Goal: Task Accomplishment & Management: Manage account settings

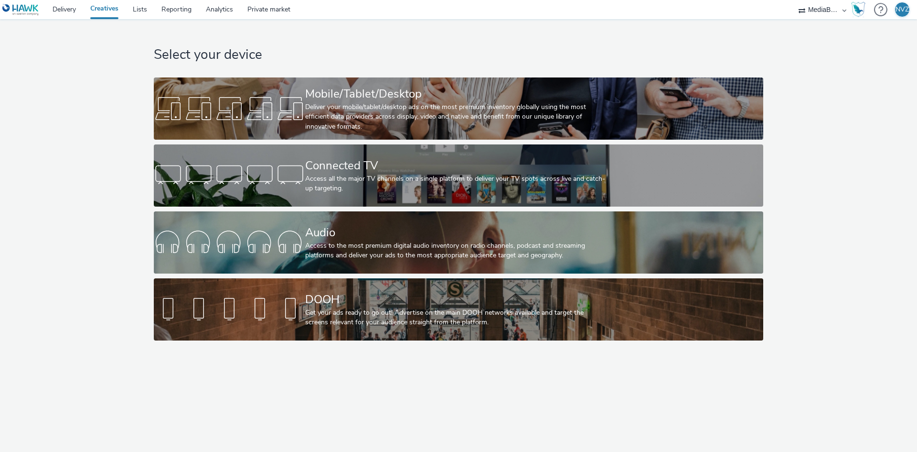
click at [35, 11] on img at bounding box center [20, 10] width 37 height 12
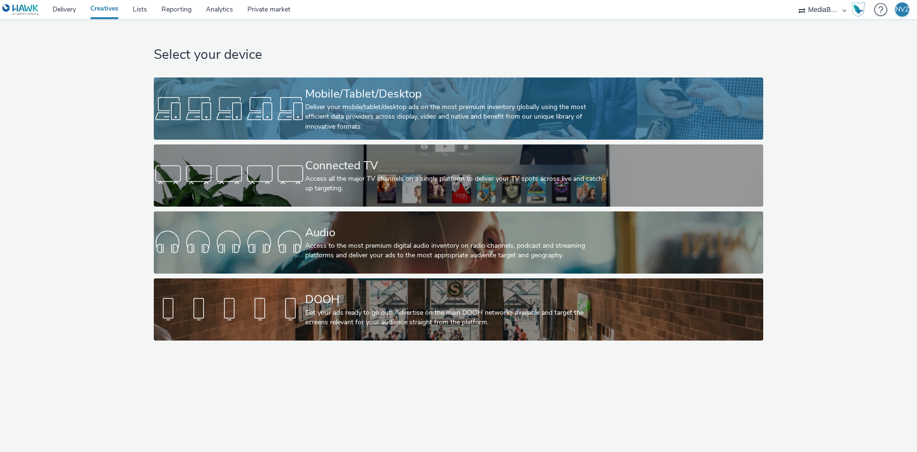
click at [321, 135] on div "Mobile/Tablet/Desktop Deliver your mobile/tablet/desktop ads on the most premiu…" at bounding box center [456, 108] width 303 height 62
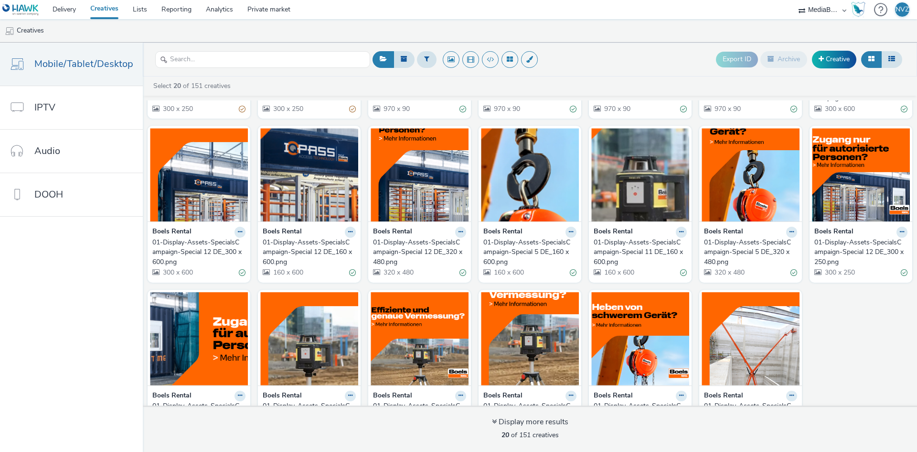
scroll to position [188, 0]
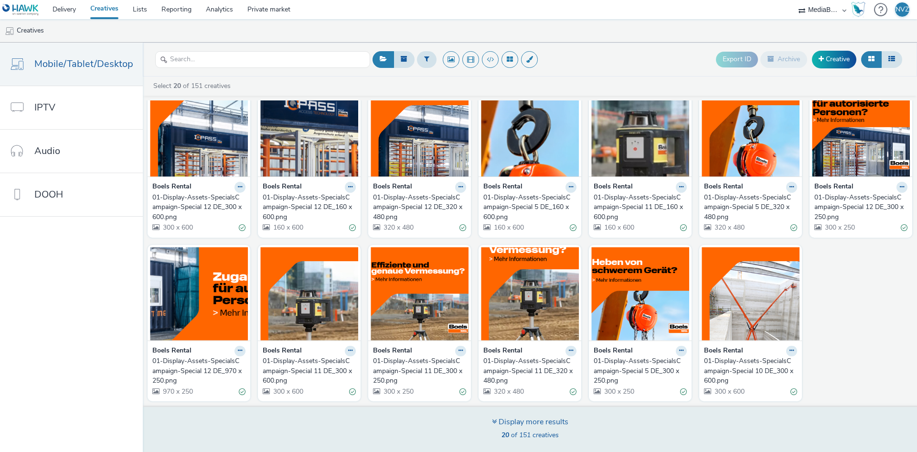
click at [529, 422] on div "Display more results" at bounding box center [530, 421] width 76 height 11
click at [528, 421] on div "Display more results" at bounding box center [530, 421] width 76 height 11
click at [534, 432] on span "20 of 151 creatives" at bounding box center [530, 434] width 57 height 9
click at [506, 418] on div "Display more results" at bounding box center [530, 421] width 76 height 11
click at [492, 421] on icon at bounding box center [494, 421] width 5 height 8
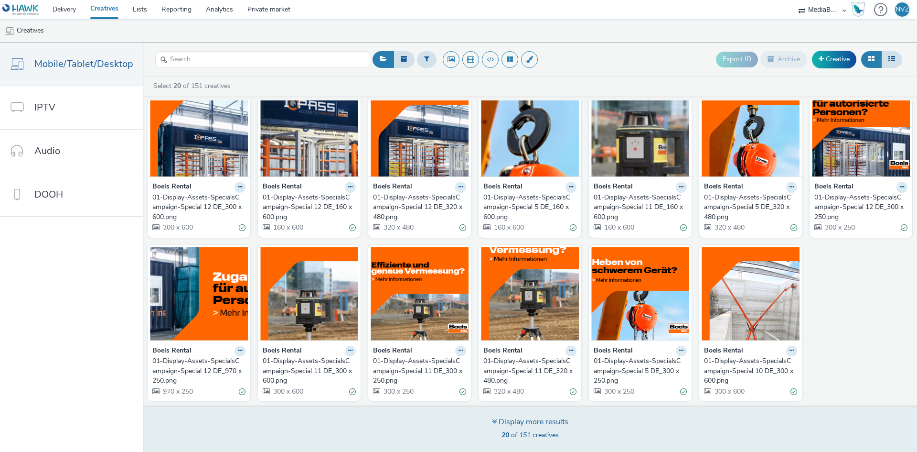
click at [499, 420] on div "Display more results" at bounding box center [530, 421] width 76 height 11
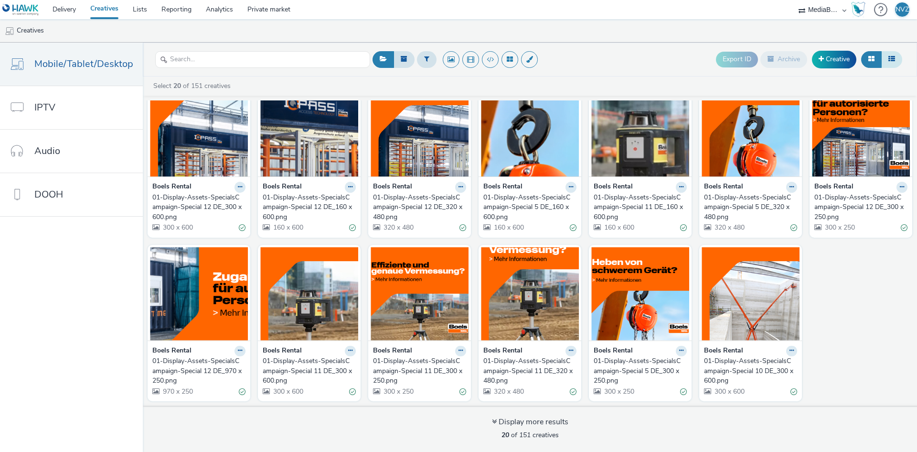
click at [887, 61] on button at bounding box center [892, 59] width 21 height 16
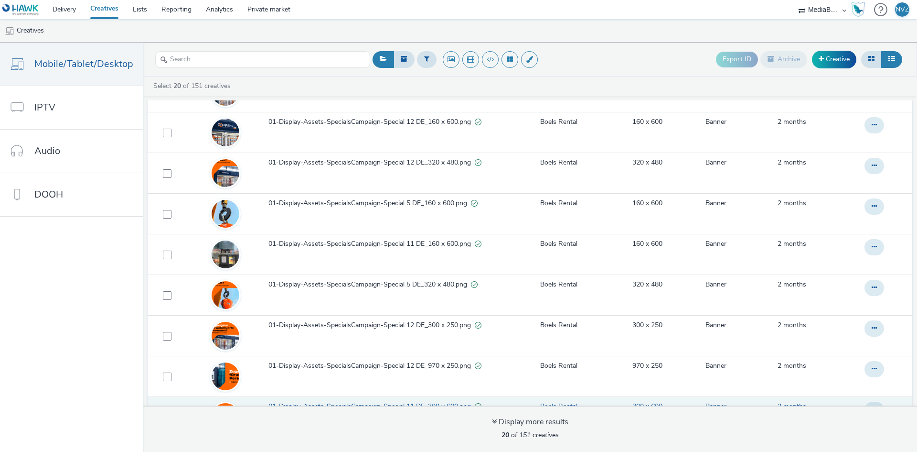
scroll to position [533, 0]
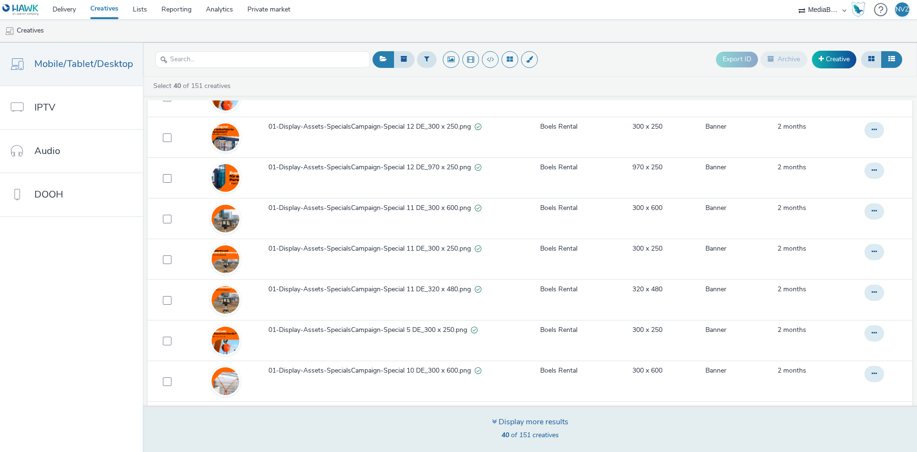
click at [501, 420] on div "Display more results" at bounding box center [530, 421] width 76 height 11
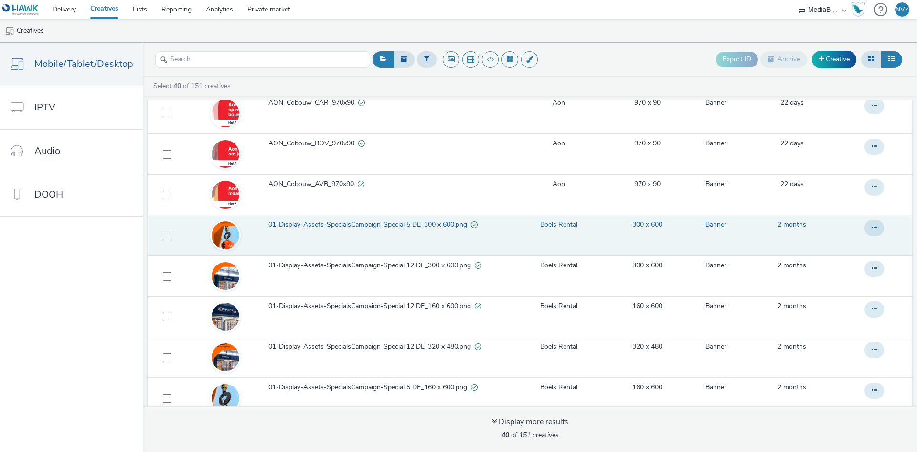
scroll to position [103, 0]
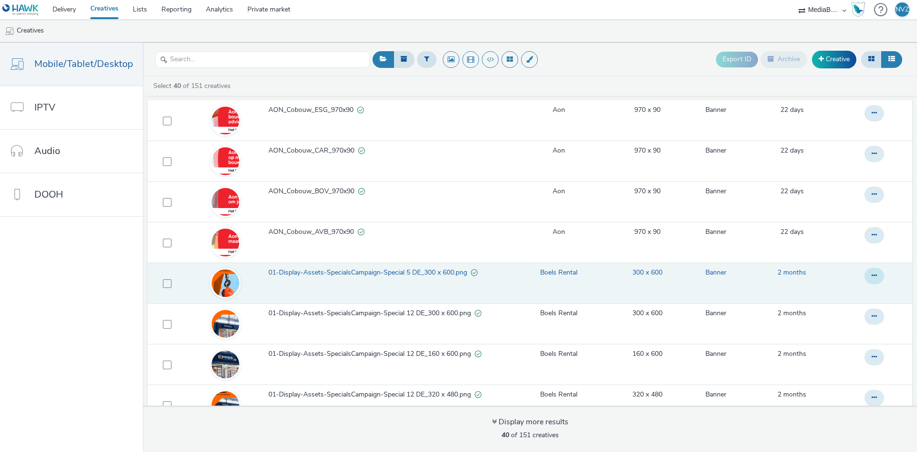
click at [872, 276] on icon at bounding box center [874, 275] width 5 height 7
click at [835, 292] on link "Edit" at bounding box center [849, 294] width 72 height 19
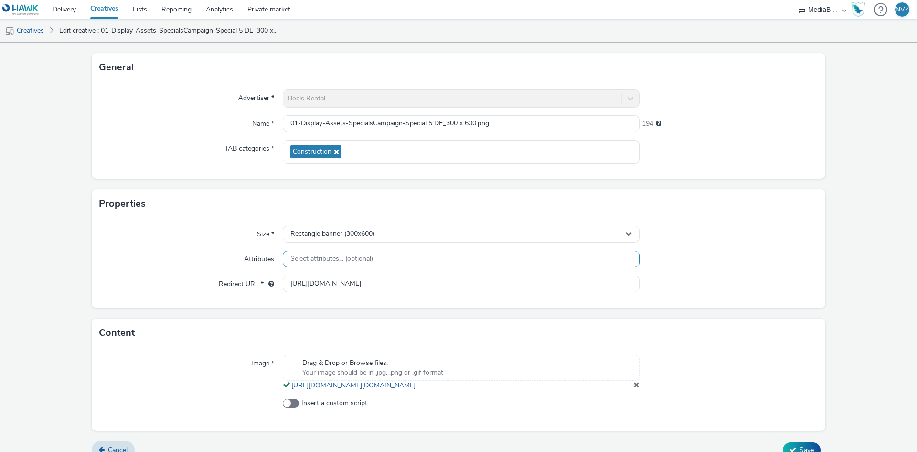
scroll to position [72, 0]
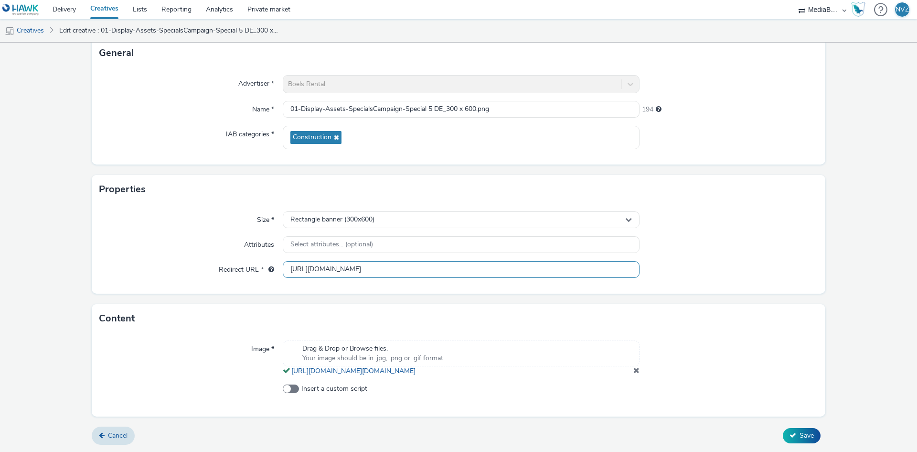
click at [359, 261] on input "[URL][DOMAIN_NAME]" at bounding box center [461, 269] width 357 height 17
click at [306, 391] on span "Insert a custom script" at bounding box center [335, 389] width 66 height 10
click at [289, 391] on input "Insert a custom script" at bounding box center [286, 389] width 6 height 6
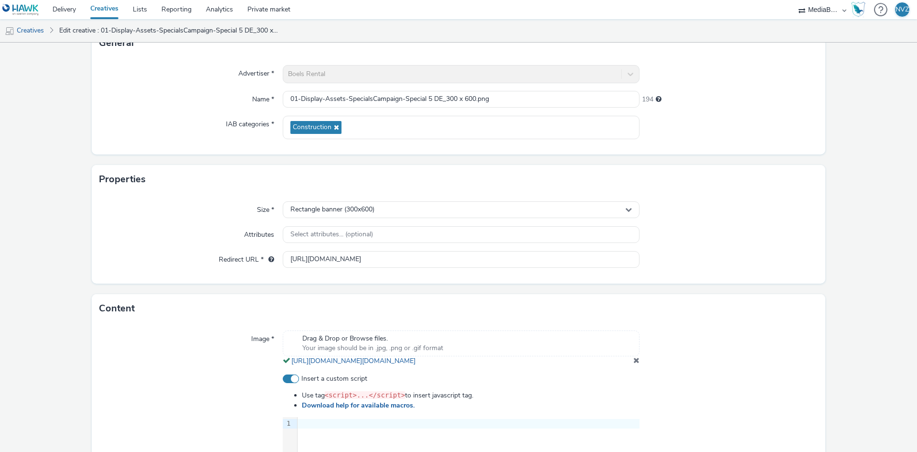
click at [306, 383] on span "Insert a custom script" at bounding box center [335, 379] width 66 height 10
click at [289, 382] on input "Insert a custom script" at bounding box center [286, 379] width 6 height 6
checkbox input "false"
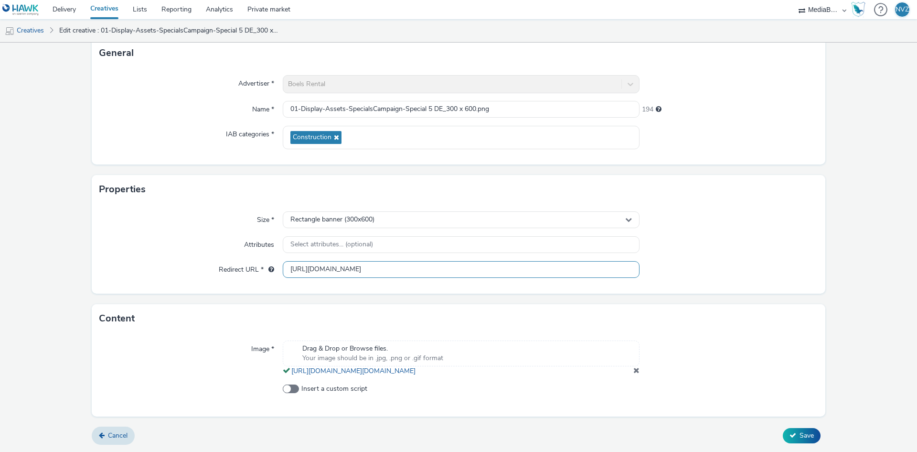
click at [315, 261] on input "[URL][DOMAIN_NAME]" at bounding box center [461, 269] width 357 height 17
click at [320, 261] on input "[URL][DOMAIN_NAME]" at bounding box center [461, 269] width 357 height 17
click at [216, 162] on form "Edit creative General Advertiser * Boels Rental Name * 01-Display-Assets-Specia…" at bounding box center [458, 215] width 917 height 471
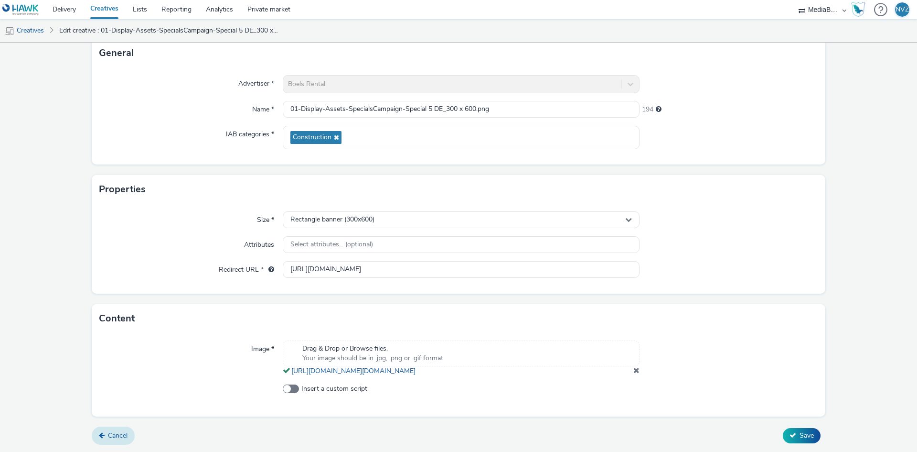
click at [122, 435] on span "Cancel" at bounding box center [118, 435] width 20 height 9
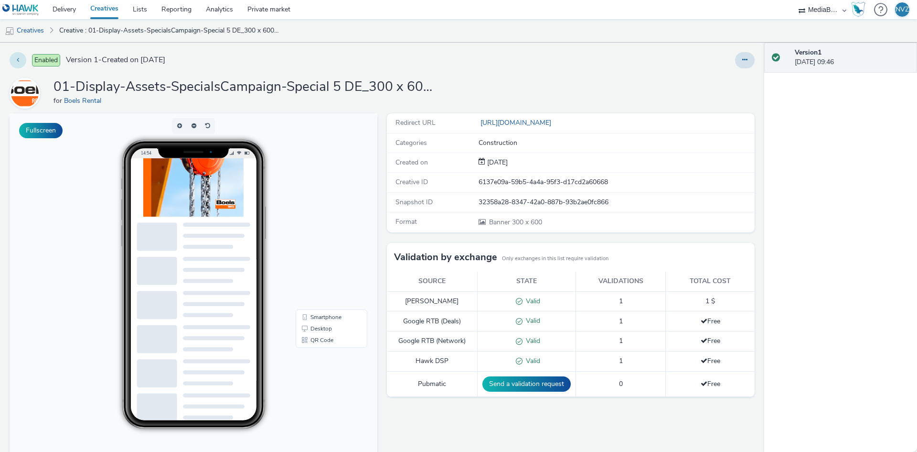
click at [22, 56] on button at bounding box center [18, 60] width 17 height 16
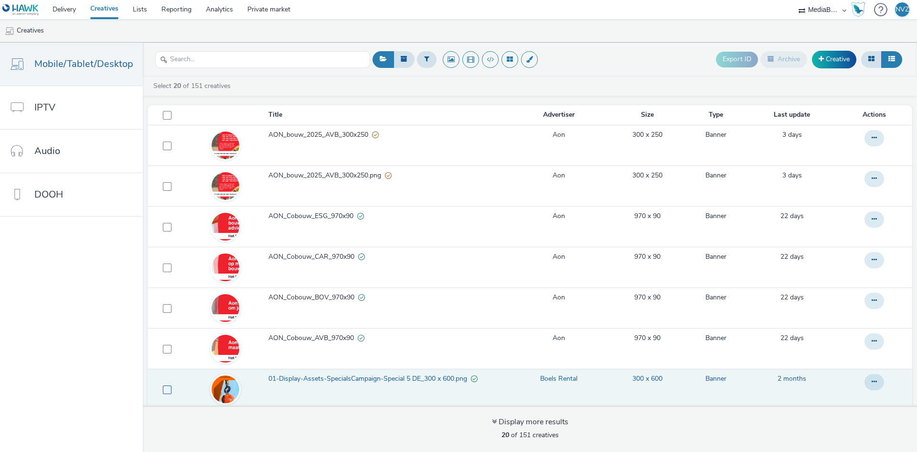
click at [165, 387] on span at bounding box center [167, 389] width 9 height 9
checkbox input "true"
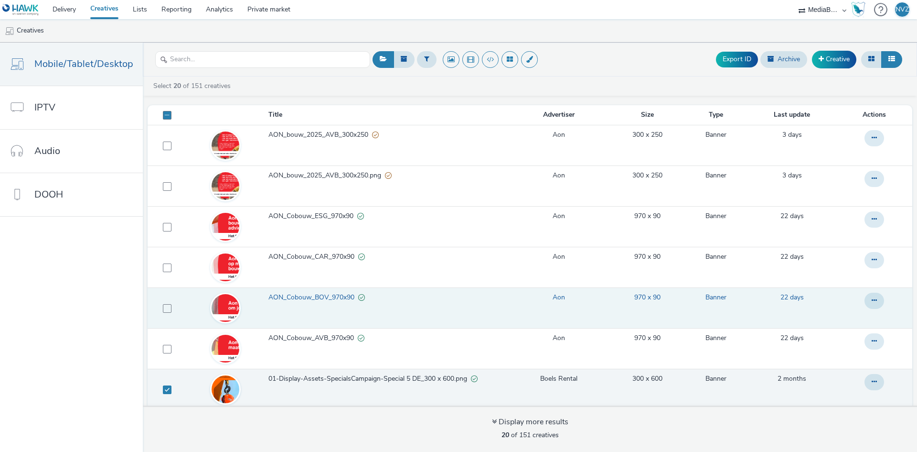
scroll to position [48, 0]
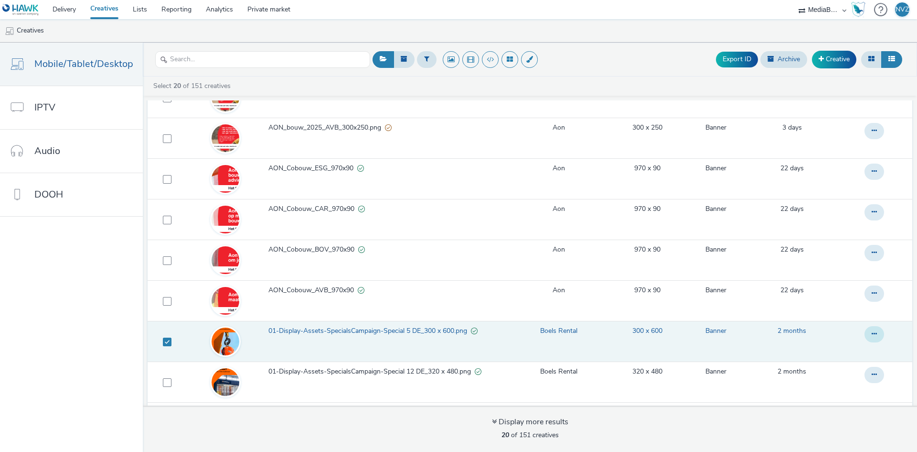
click at [872, 332] on icon at bounding box center [874, 333] width 5 height 7
click at [847, 351] on link "Edit" at bounding box center [849, 353] width 72 height 19
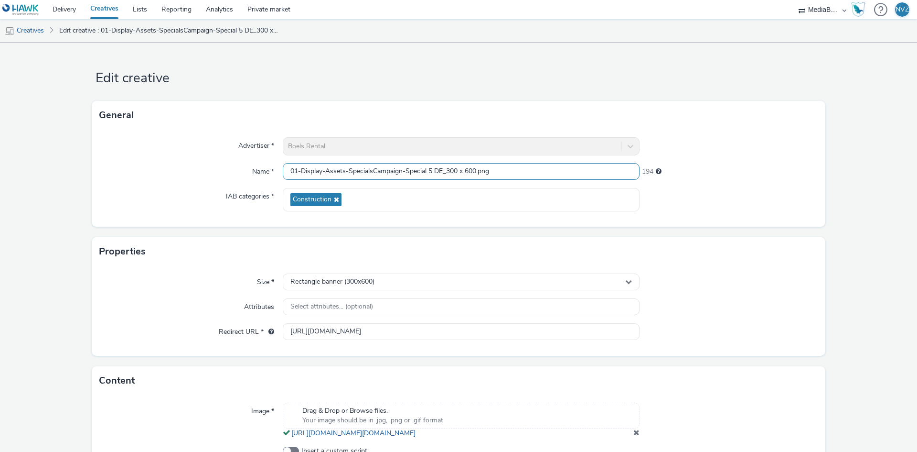
click at [386, 175] on input "01-Display-Assets-SpecialsCampaign-Special 5 DE_300 x 600.png" at bounding box center [461, 171] width 357 height 17
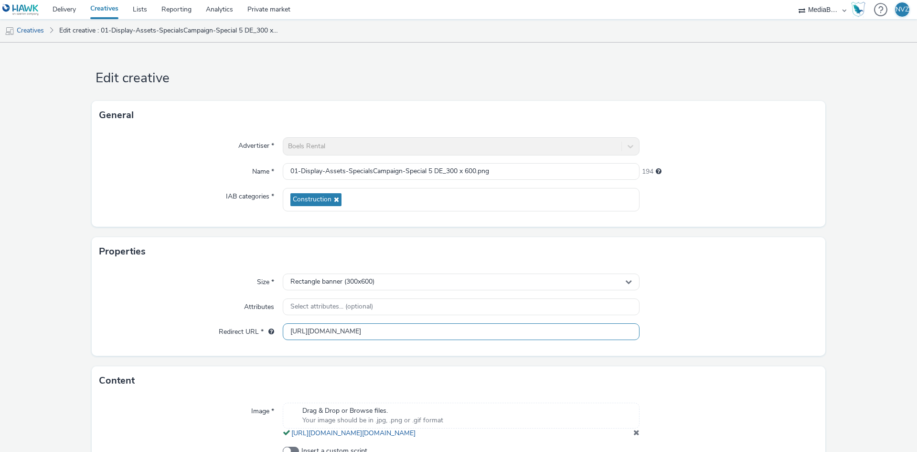
click at [343, 331] on input "[URL][DOMAIN_NAME]" at bounding box center [461, 331] width 357 height 17
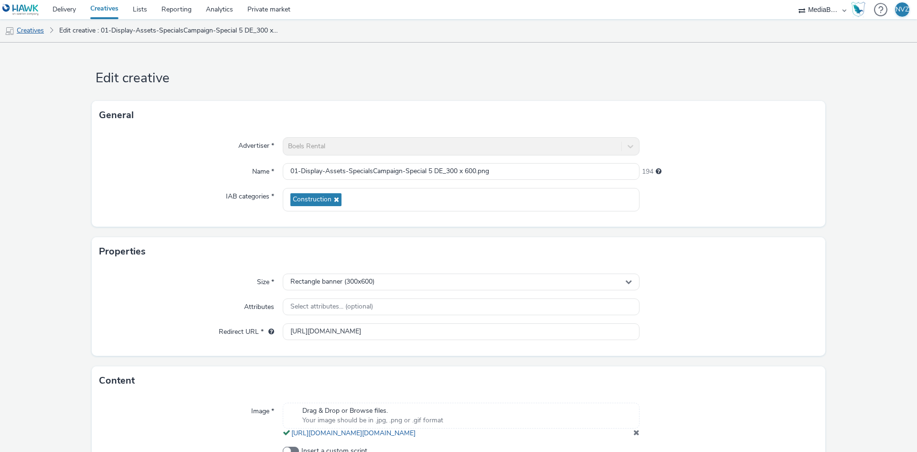
click at [42, 27] on link "Creatives" at bounding box center [24, 30] width 49 height 23
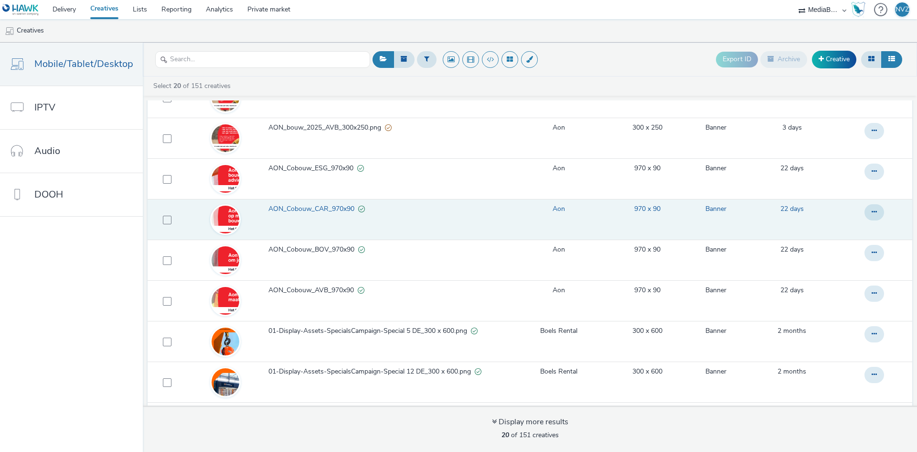
scroll to position [96, 0]
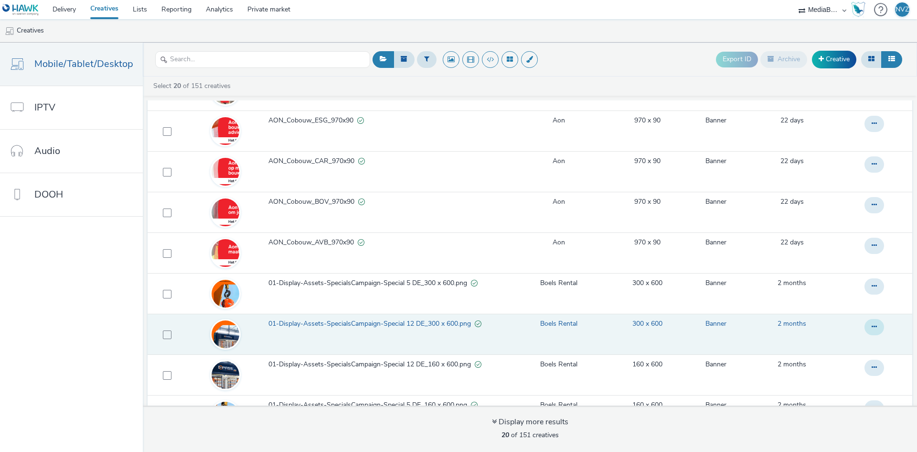
click at [872, 326] on icon at bounding box center [874, 326] width 5 height 7
click at [854, 343] on link "Edit" at bounding box center [849, 345] width 72 height 19
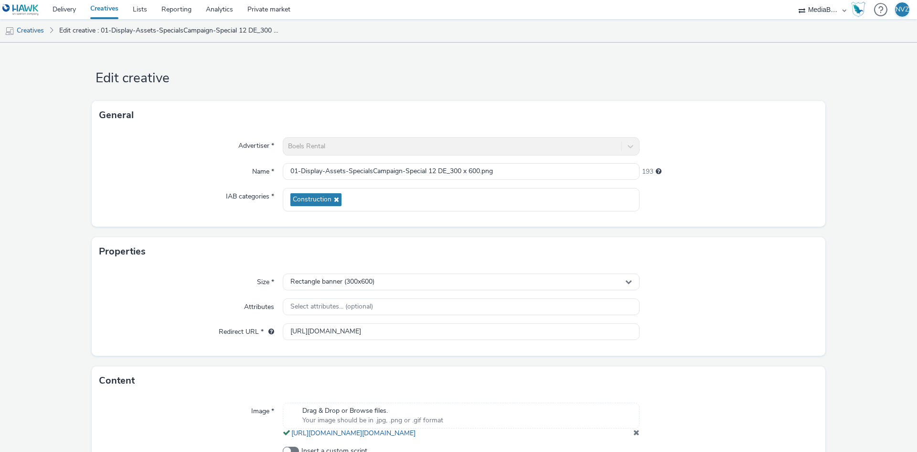
scroll to position [48, 0]
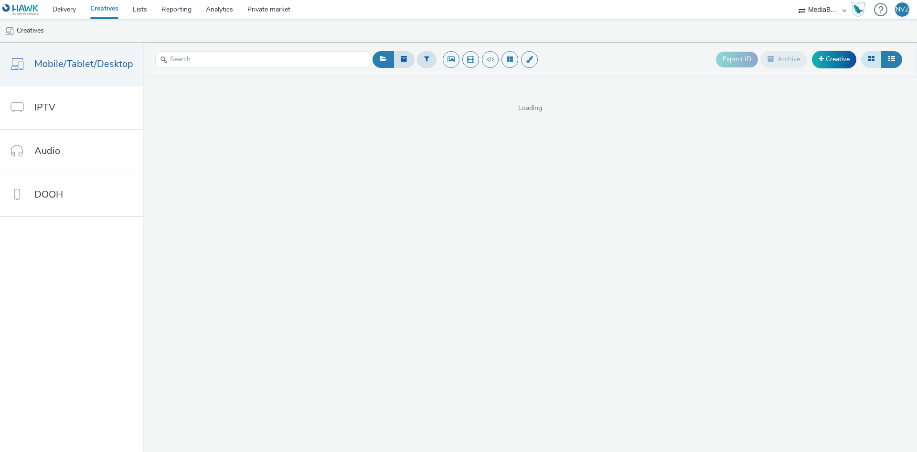
click at [869, 59] on icon at bounding box center [872, 58] width 6 height 7
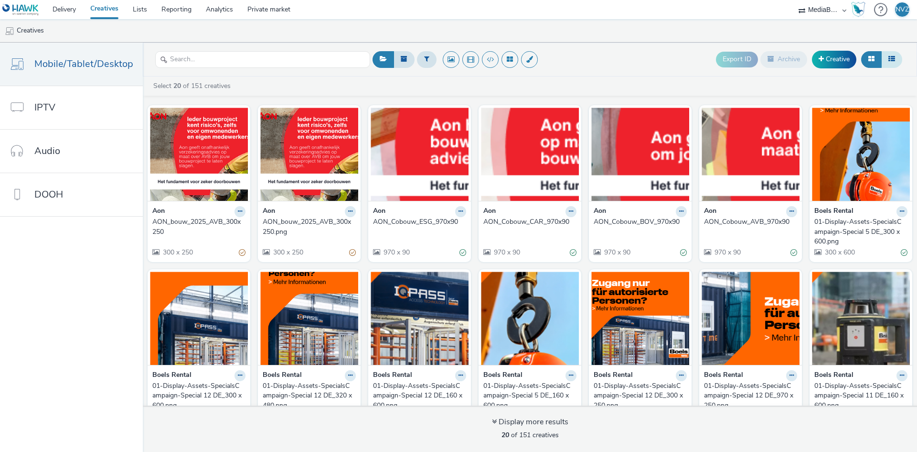
click at [893, 64] on button at bounding box center [892, 59] width 21 height 16
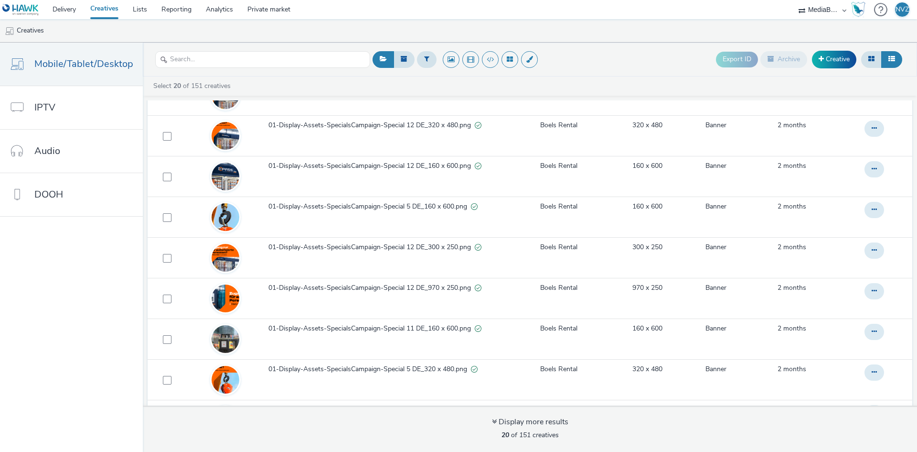
scroll to position [533, 0]
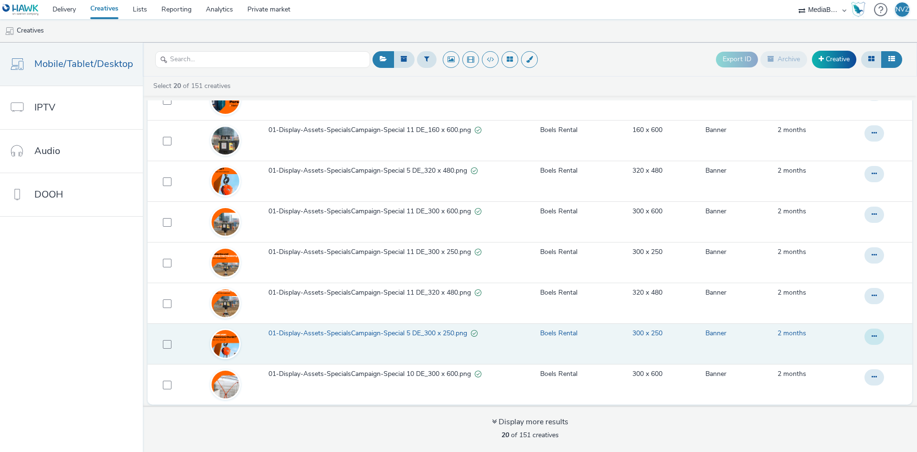
click at [865, 341] on button at bounding box center [875, 336] width 20 height 16
click at [842, 351] on link "Edit" at bounding box center [849, 355] width 72 height 19
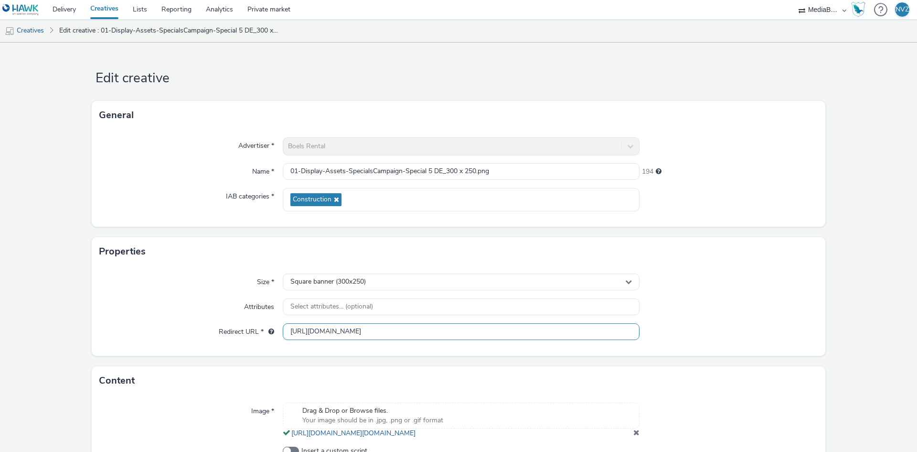
click at [350, 331] on input "[URL][DOMAIN_NAME]" at bounding box center [461, 331] width 357 height 17
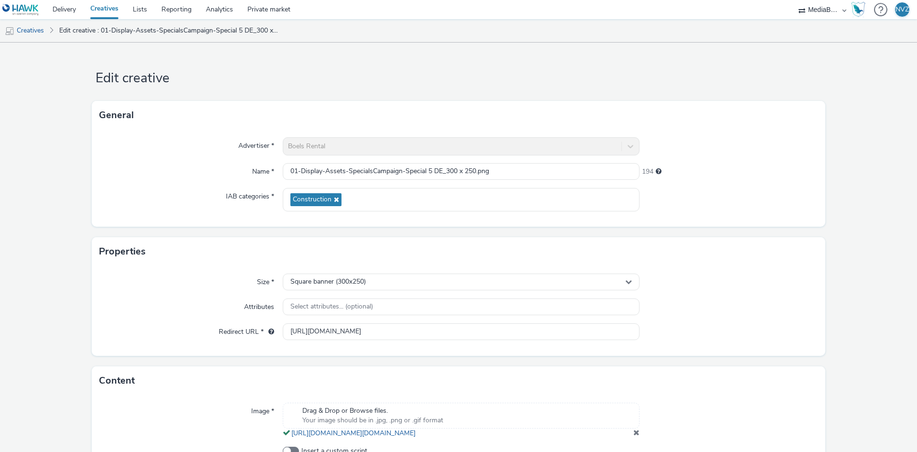
click at [181, 250] on div "Properties" at bounding box center [459, 251] width 734 height 29
click at [41, 32] on link "Creatives" at bounding box center [24, 30] width 49 height 23
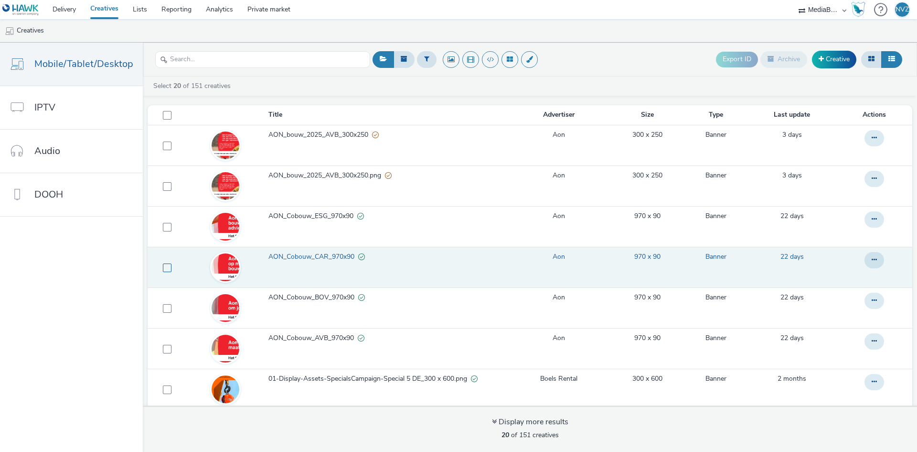
click at [163, 268] on span at bounding box center [167, 267] width 9 height 9
checkbox input "true"
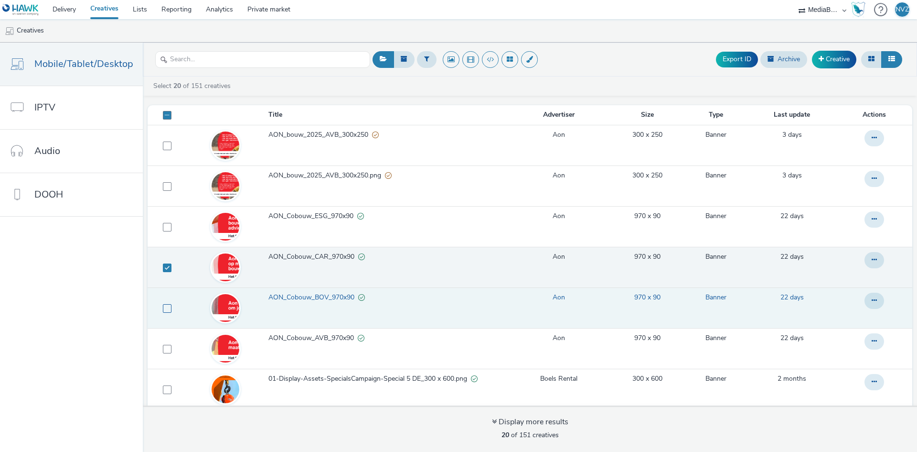
click at [166, 308] on span at bounding box center [167, 308] width 9 height 9
checkbox input "true"
click at [164, 270] on span at bounding box center [167, 267] width 9 height 9
checkbox input "false"
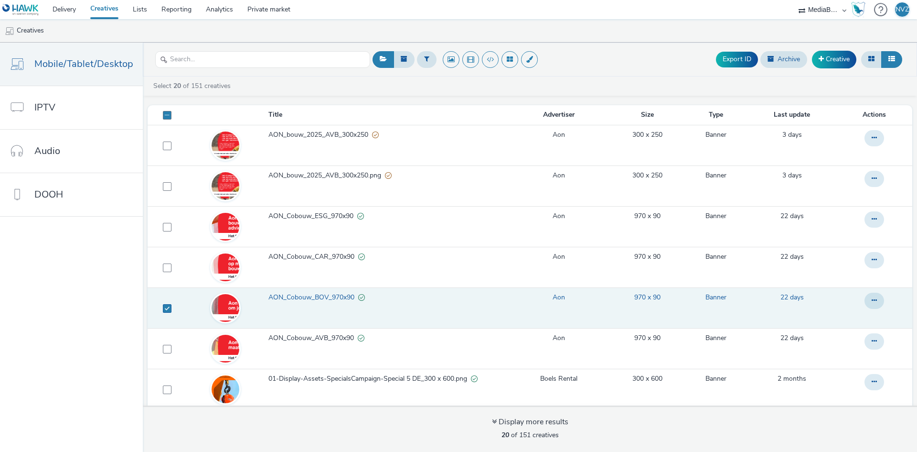
click at [163, 310] on span at bounding box center [167, 308] width 9 height 9
checkbox input "false"
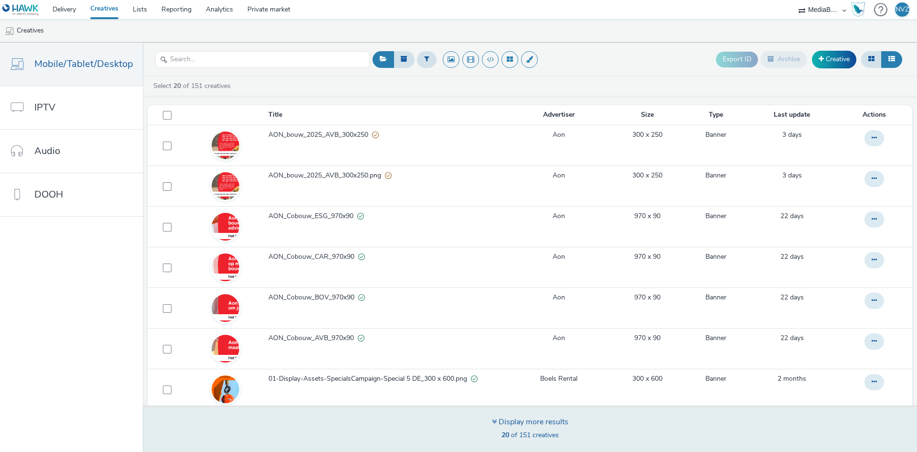
click at [566, 422] on div "Display more results" at bounding box center [530, 421] width 76 height 11
click at [531, 421] on div "Display more results" at bounding box center [530, 421] width 76 height 11
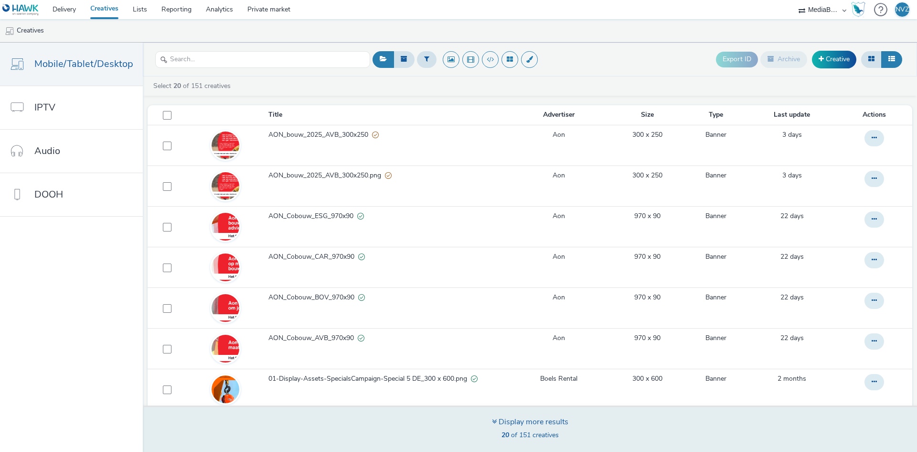
click at [495, 418] on icon at bounding box center [494, 421] width 5 height 8
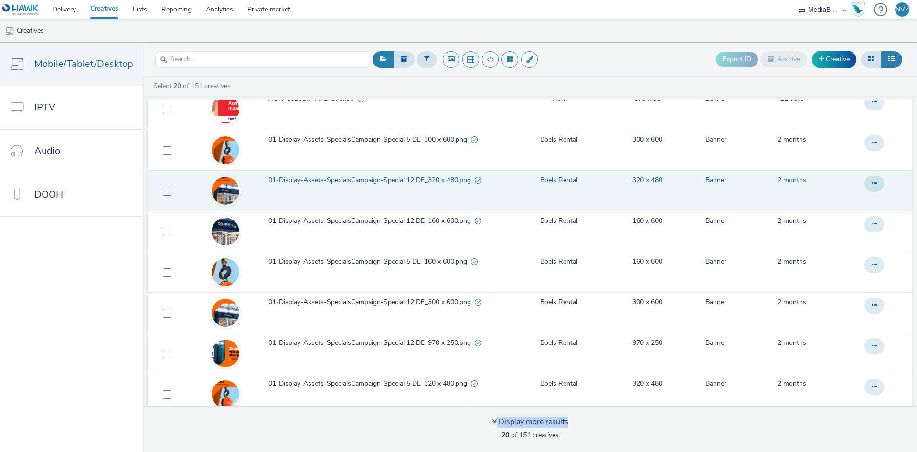
scroll to position [287, 0]
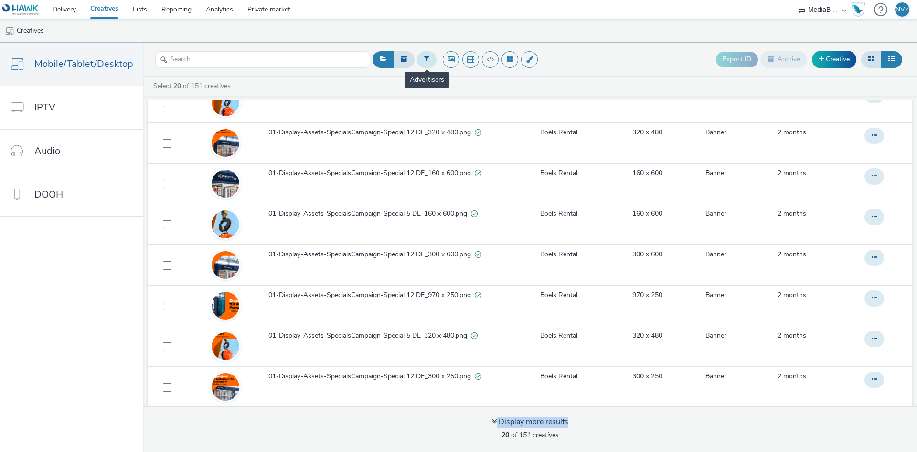
click at [426, 60] on icon at bounding box center [426, 58] width 5 height 7
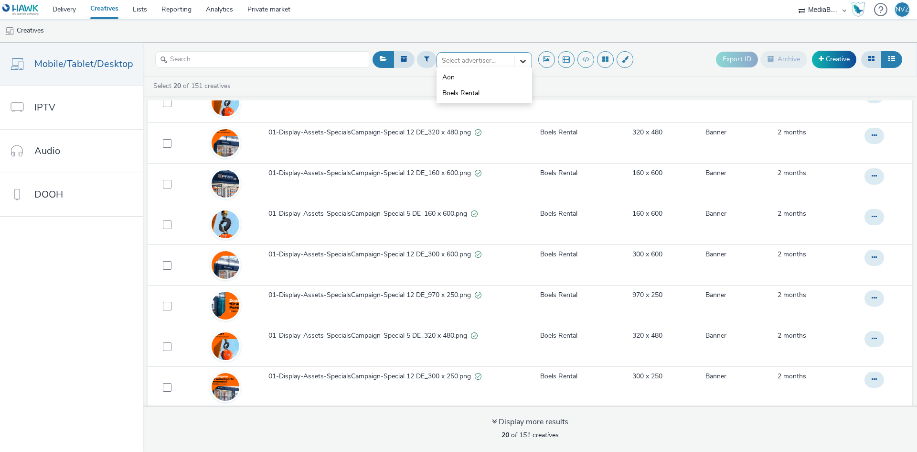
click at [523, 59] on icon at bounding box center [523, 61] width 10 height 10
click at [484, 89] on li "Boels Rental" at bounding box center [485, 93] width 96 height 16
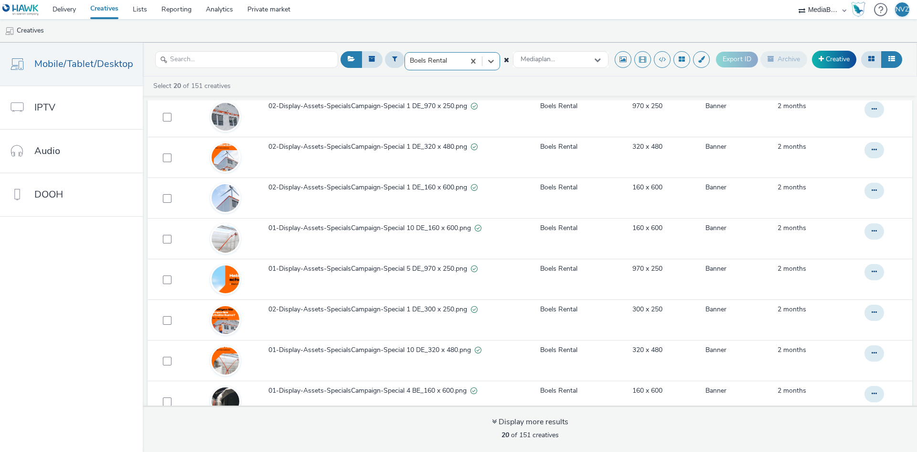
scroll to position [430, 0]
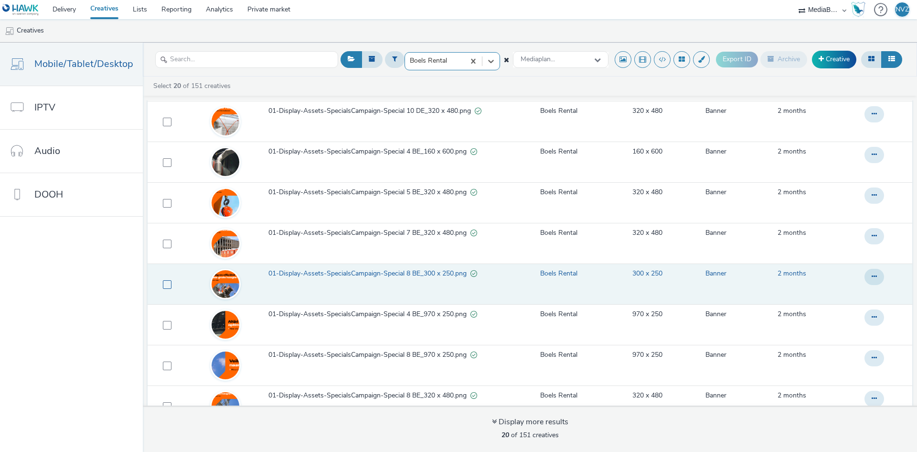
click at [163, 282] on span at bounding box center [167, 284] width 9 height 9
checkbox input "true"
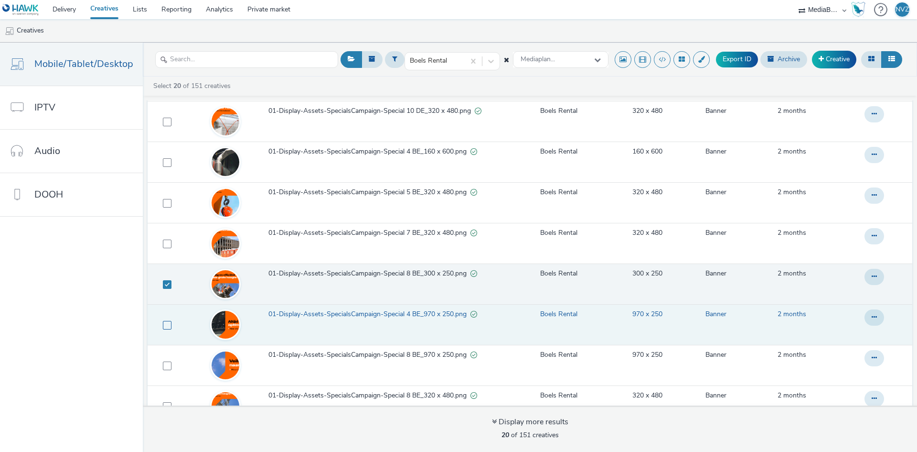
click at [163, 323] on span at bounding box center [167, 325] width 9 height 9
checkbox input "true"
click at [872, 274] on icon at bounding box center [874, 276] width 5 height 7
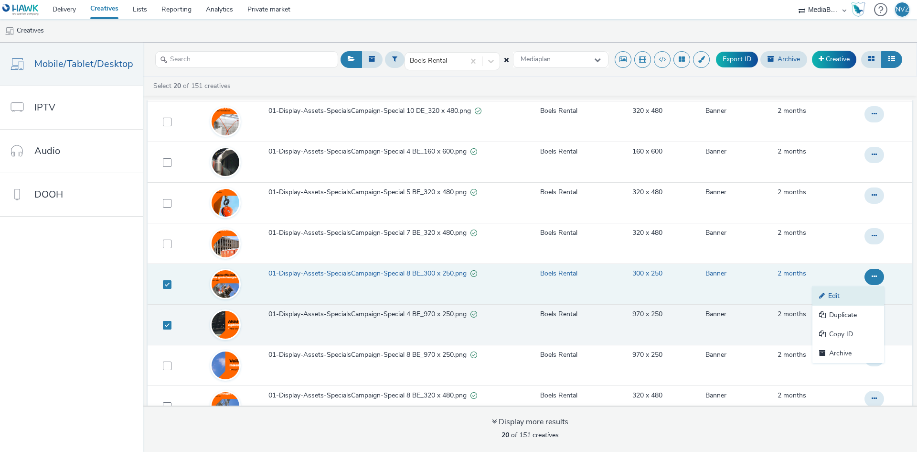
click at [851, 300] on link "Edit" at bounding box center [849, 295] width 72 height 19
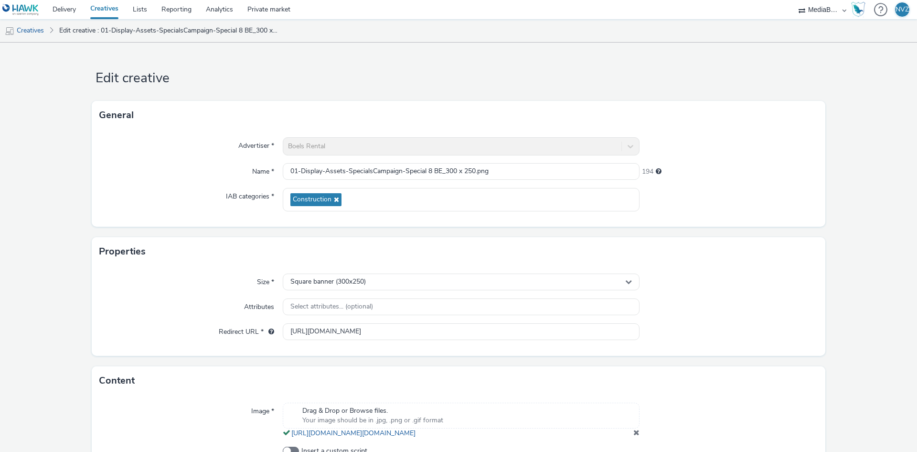
scroll to position [72, 0]
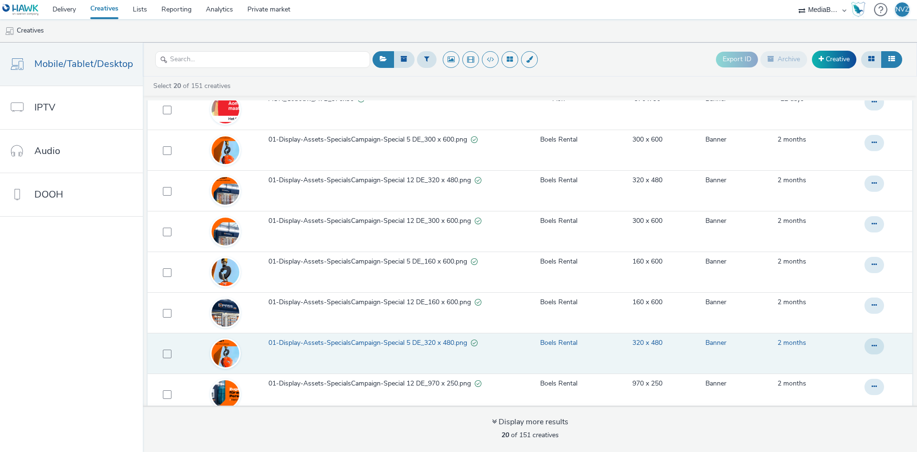
scroll to position [287, 0]
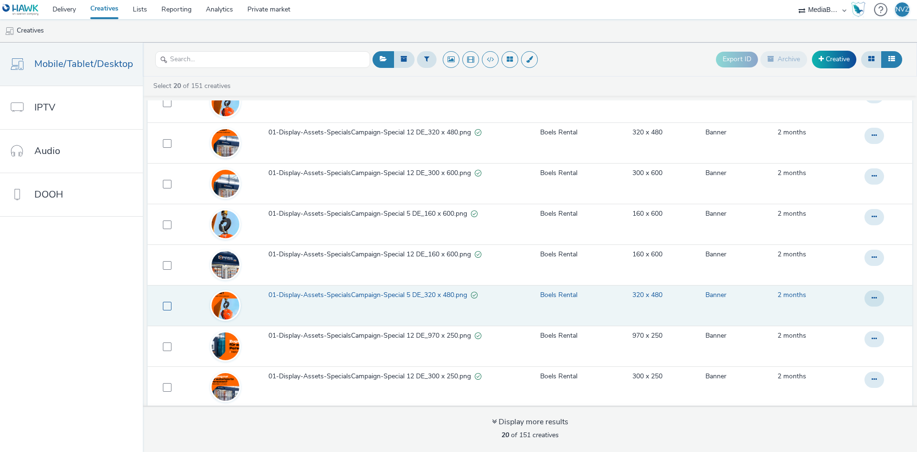
click at [163, 304] on span at bounding box center [167, 306] width 9 height 9
checkbox input "true"
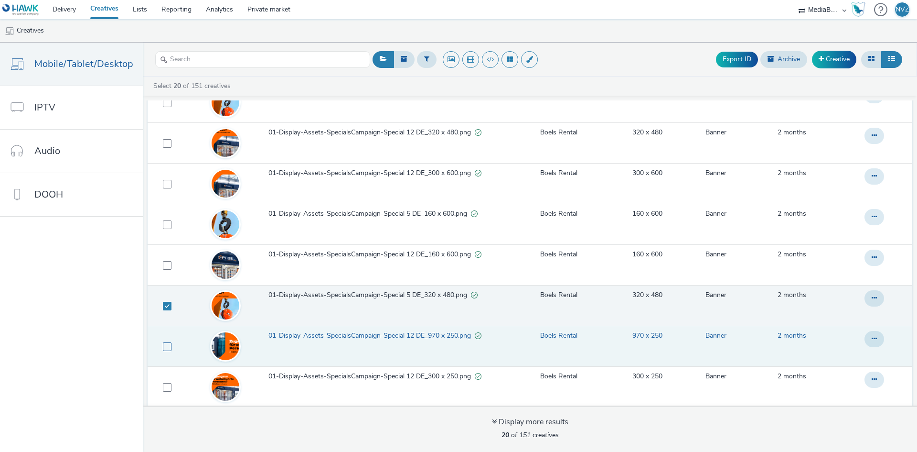
click at [163, 347] on span at bounding box center [167, 346] width 9 height 9
checkbox input "true"
click at [835, 63] on link "Creative" at bounding box center [834, 59] width 44 height 17
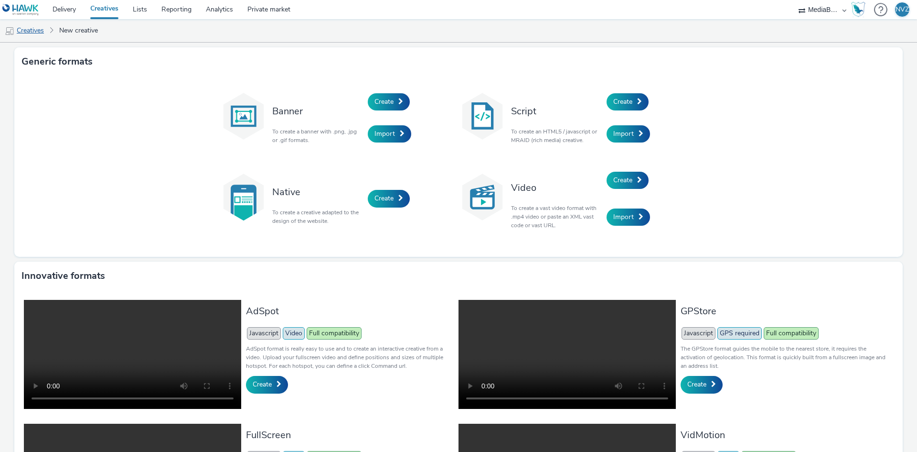
click at [26, 29] on link "Creatives" at bounding box center [24, 30] width 49 height 23
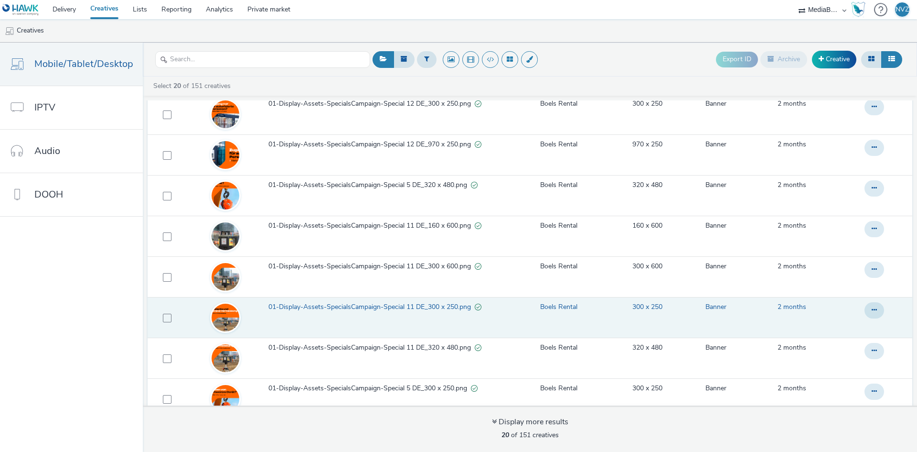
scroll to position [533, 0]
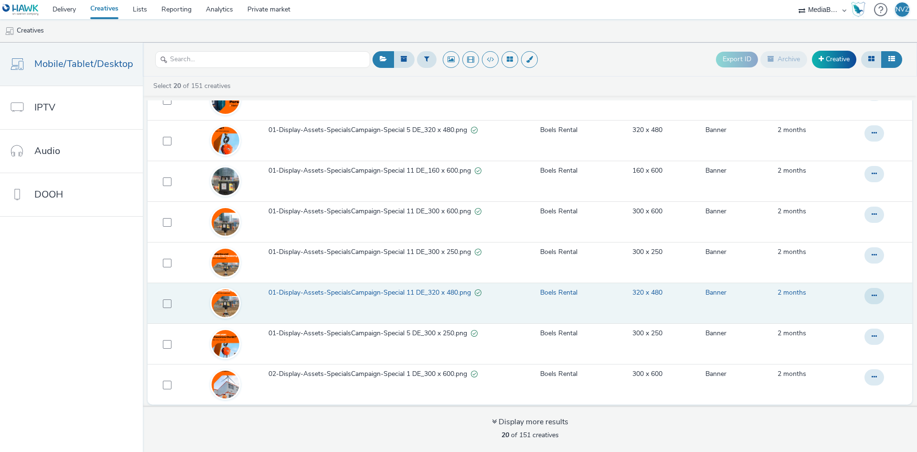
click at [222, 300] on img at bounding box center [226, 303] width 28 height 42
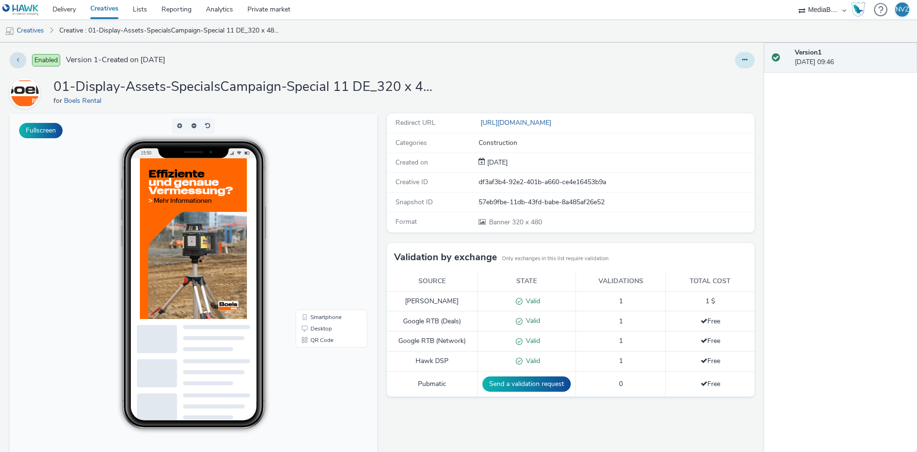
click at [743, 59] on icon at bounding box center [745, 59] width 5 height 7
click at [718, 84] on link "Edit" at bounding box center [719, 79] width 72 height 19
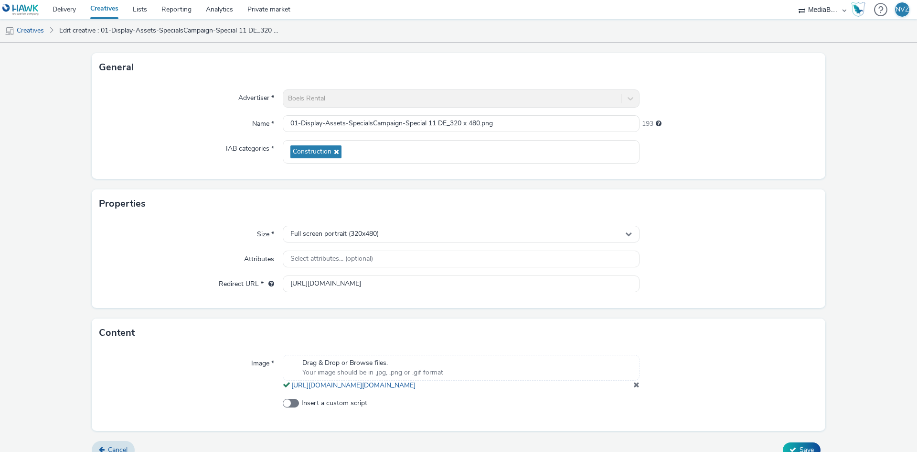
scroll to position [72, 0]
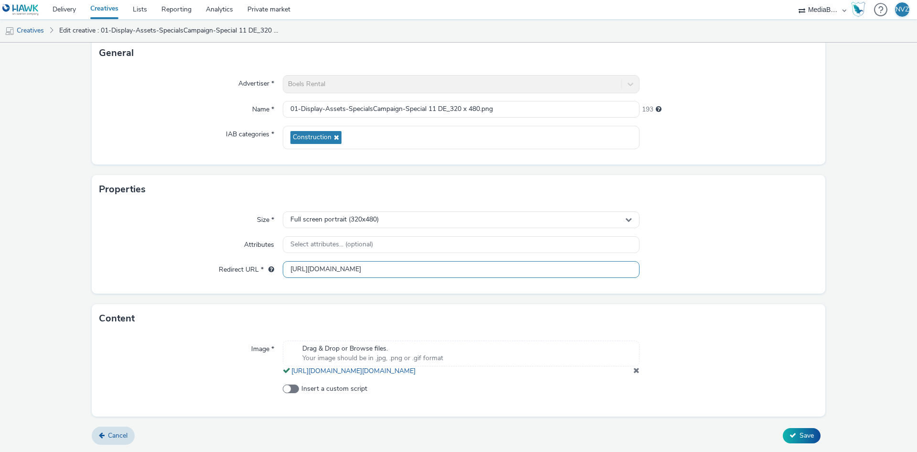
click at [345, 261] on input "[URL][DOMAIN_NAME]" at bounding box center [461, 269] width 357 height 17
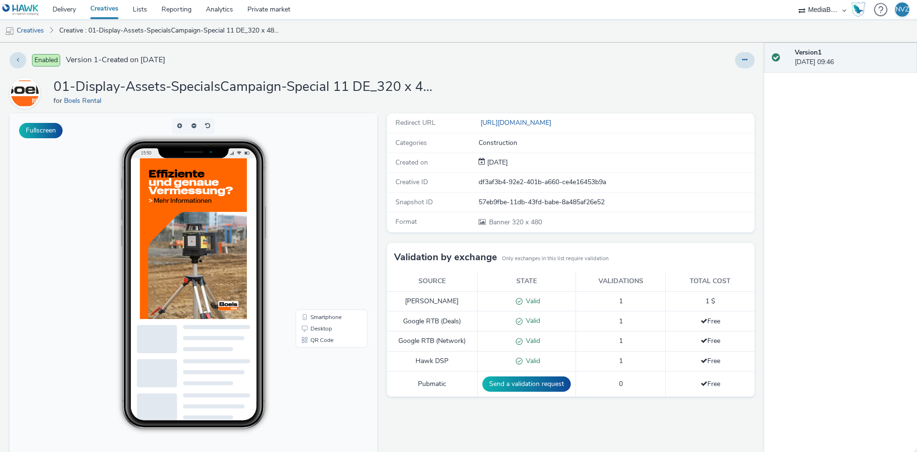
click at [198, 212] on img at bounding box center [193, 238] width 107 height 161
click at [325, 318] on link "Smartphone" at bounding box center [332, 316] width 68 height 11
click at [323, 332] on link "Desktop" at bounding box center [332, 328] width 68 height 11
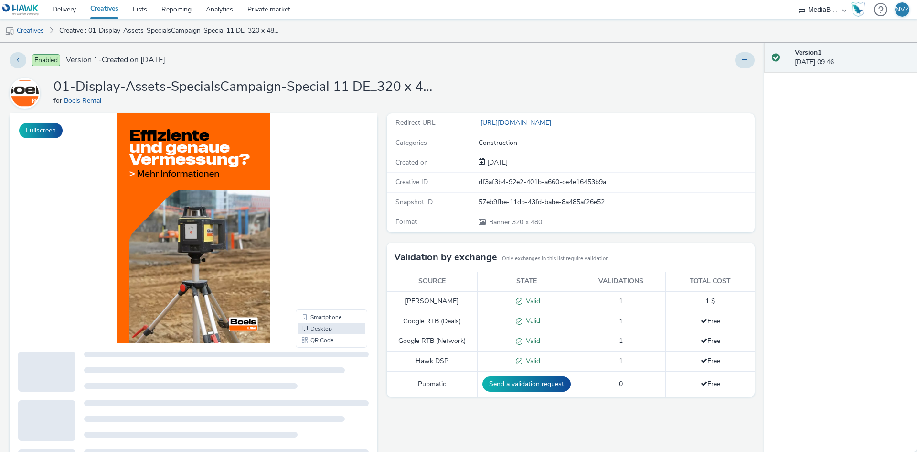
click at [324, 345] on div "Smartphone Desktop QR Code" at bounding box center [332, 328] width 72 height 38
click at [323, 339] on link "QR Code" at bounding box center [332, 339] width 68 height 11
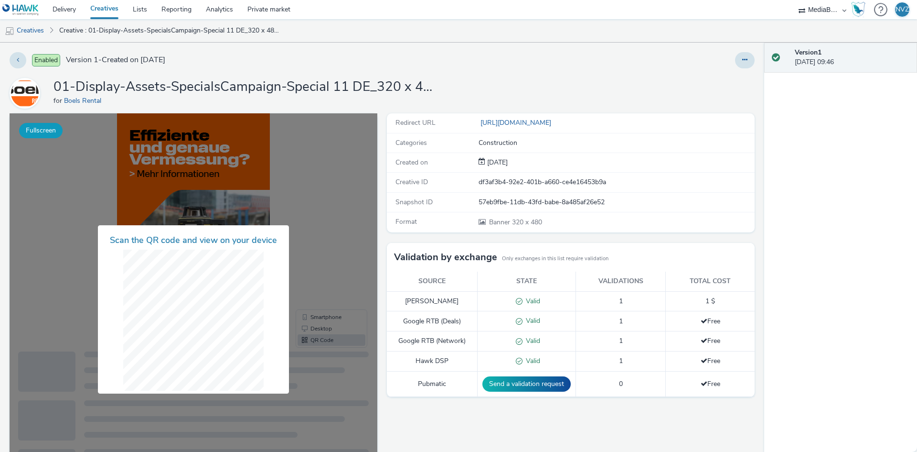
click at [54, 130] on button "Fullscreen" at bounding box center [40, 130] width 43 height 15
click at [19, 60] on icon at bounding box center [18, 59] width 2 height 7
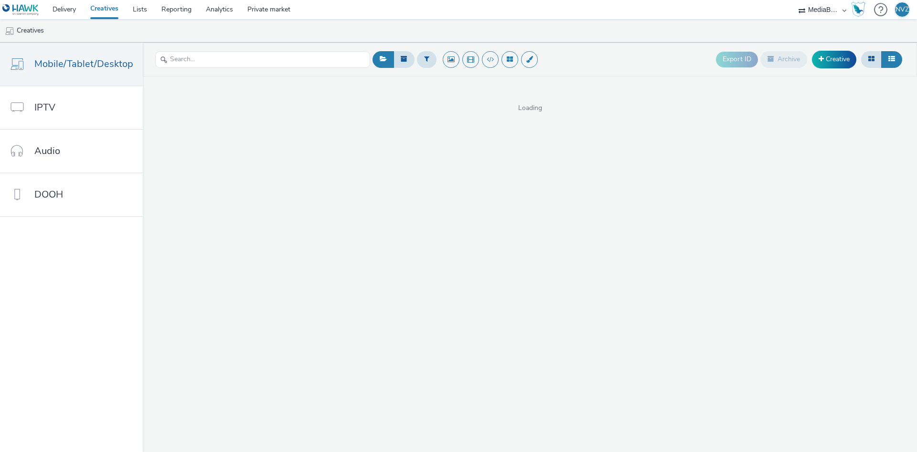
click at [36, 4] on img at bounding box center [20, 10] width 37 height 12
